Goal: Task Accomplishment & Management: Use online tool/utility

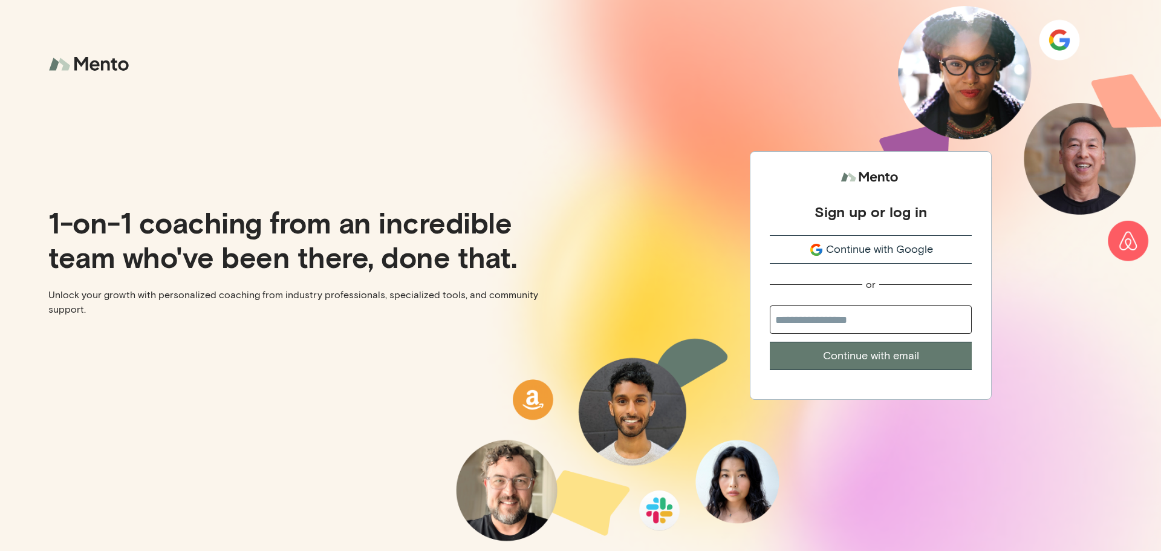
click at [893, 324] on input "email" at bounding box center [871, 319] width 202 height 28
type input "**********"
click at [891, 367] on button "Continue with email" at bounding box center [871, 356] width 202 height 28
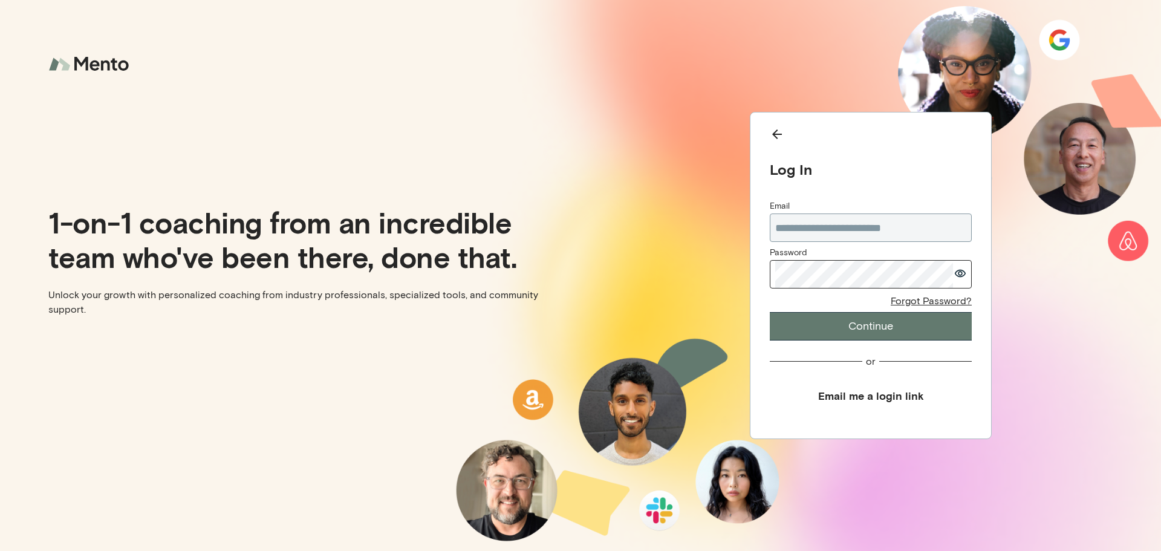
click at [770, 312] on button "Continue" at bounding box center [871, 326] width 202 height 28
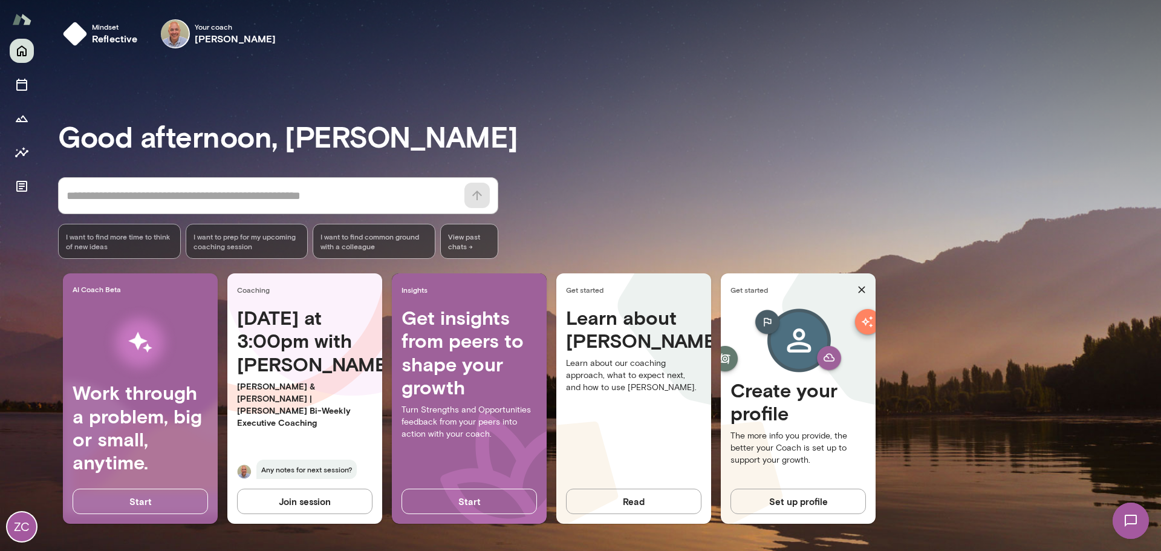
click at [302, 469] on span "Any notes for next session?" at bounding box center [306, 469] width 100 height 19
click at [298, 471] on span "Any notes for next session?" at bounding box center [306, 469] width 100 height 19
click at [296, 351] on h4 "[DATE] at 3:00pm with [PERSON_NAME]" at bounding box center [304, 341] width 135 height 70
click at [296, 466] on span "Any notes for next session?" at bounding box center [306, 469] width 100 height 19
click at [304, 507] on button "Join session" at bounding box center [304, 501] width 135 height 25
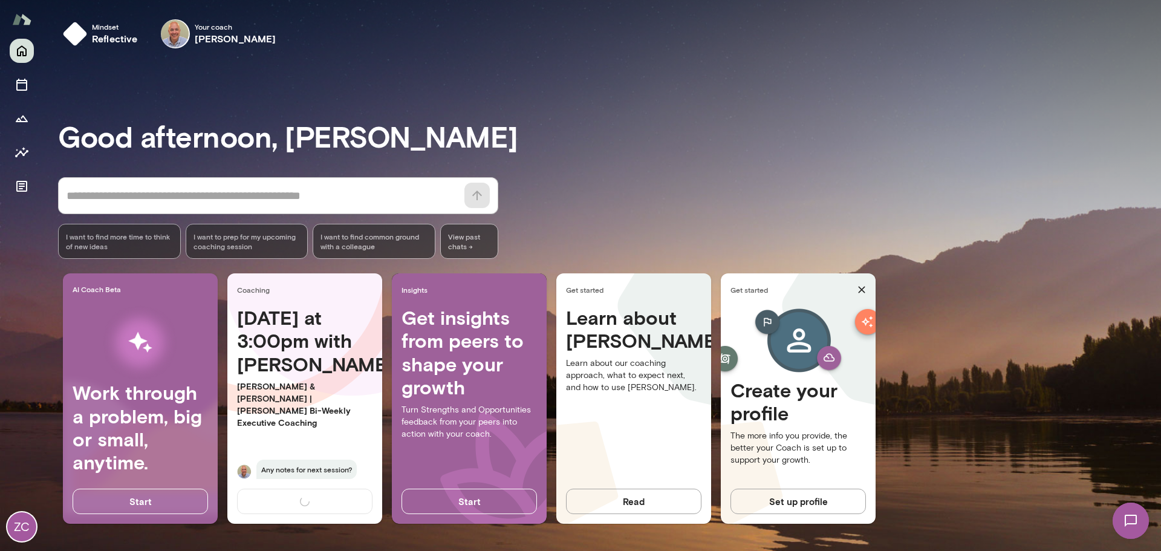
click at [273, 245] on span "I want to prep for my upcoming coaching session" at bounding box center [247, 241] width 107 height 19
